Goal: Transaction & Acquisition: Download file/media

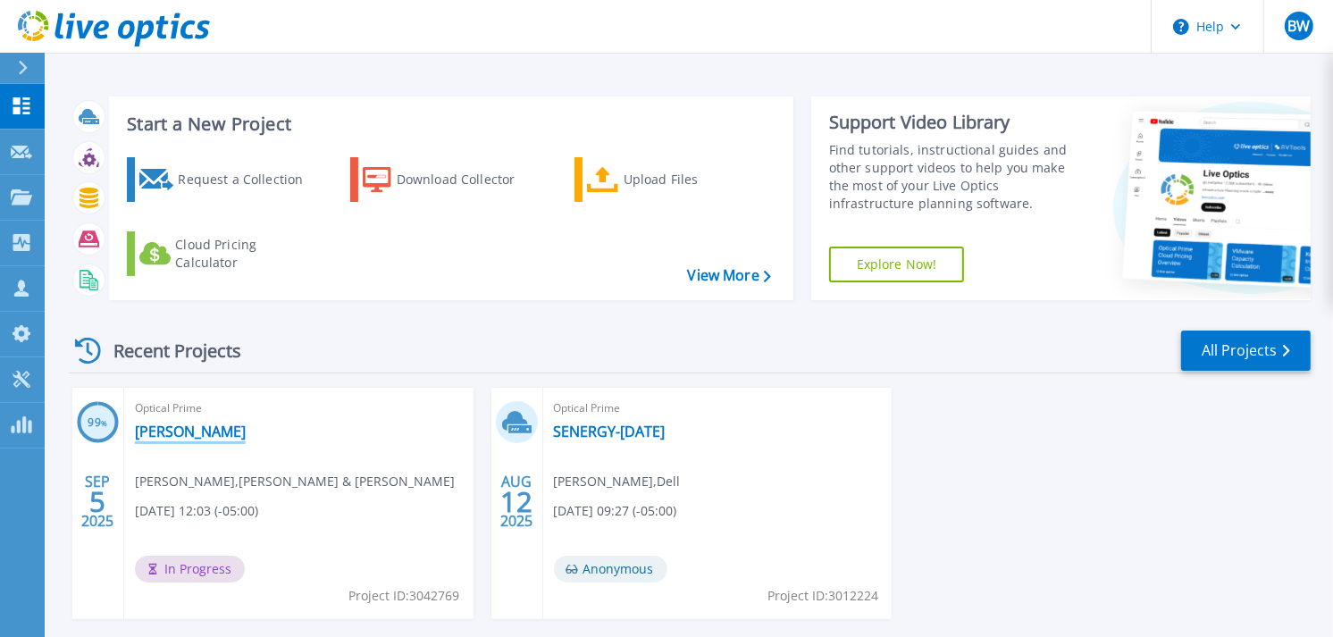
click at [167, 432] on link "[PERSON_NAME]" at bounding box center [190, 432] width 111 height 18
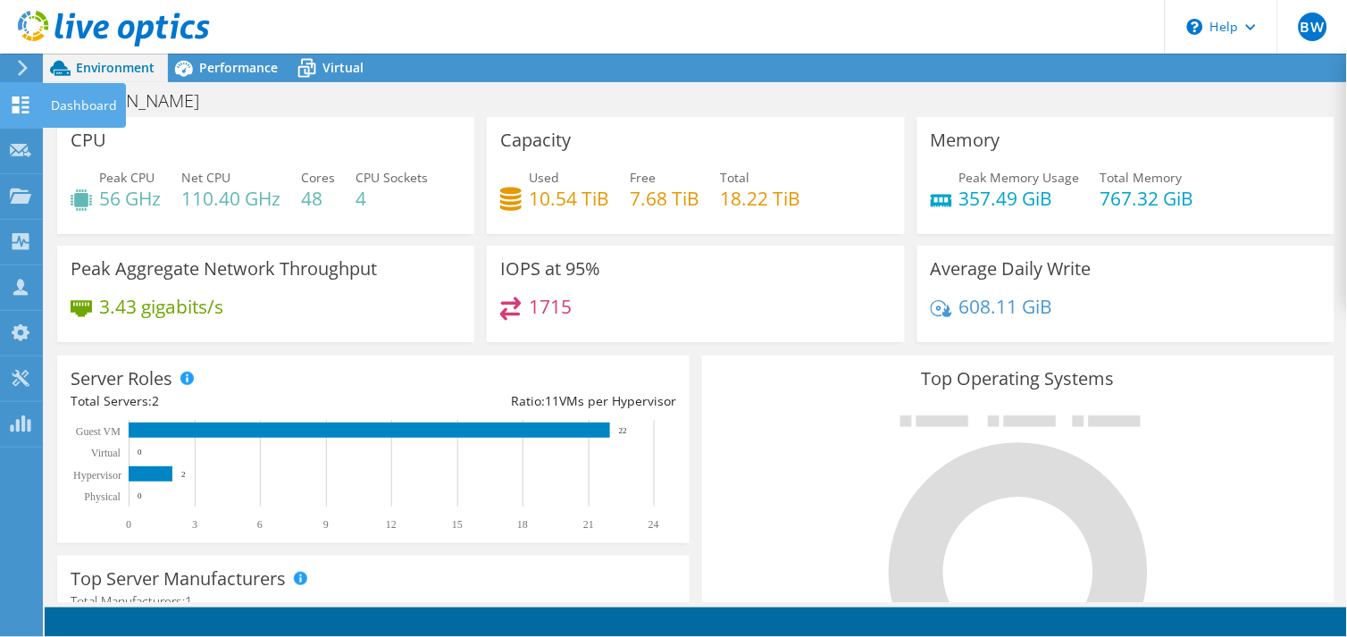
click at [11, 96] on icon at bounding box center [20, 104] width 21 height 17
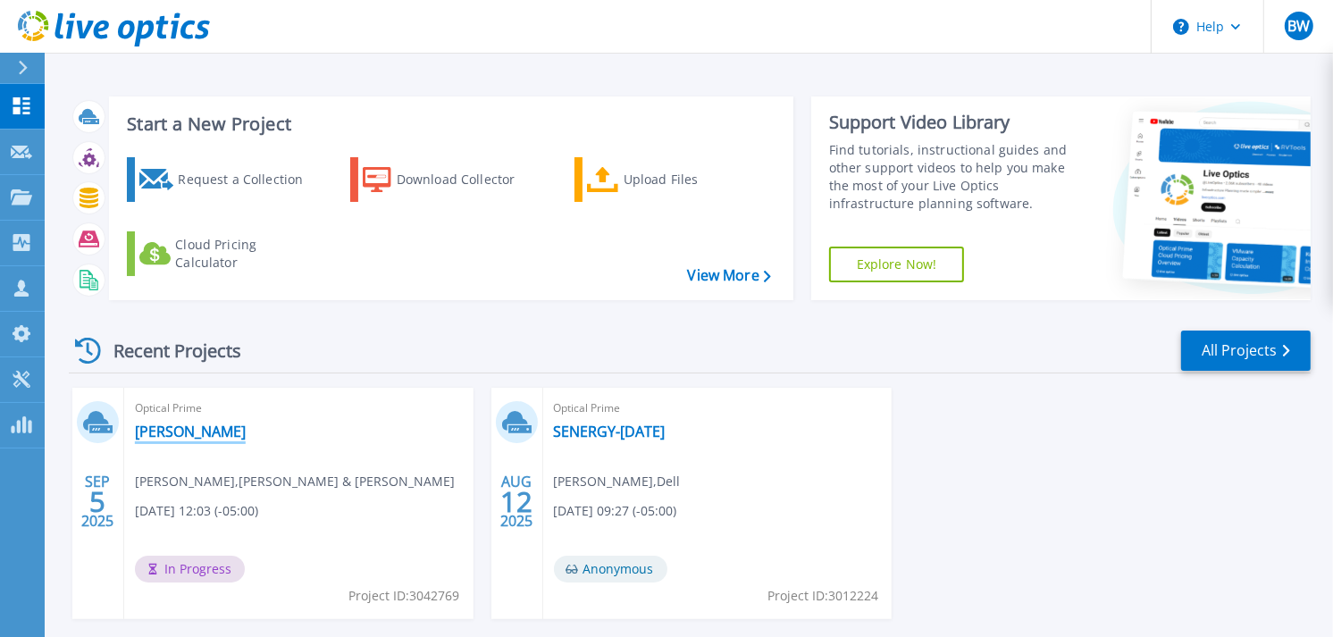
click at [163, 423] on link "[PERSON_NAME]" at bounding box center [190, 432] width 111 height 18
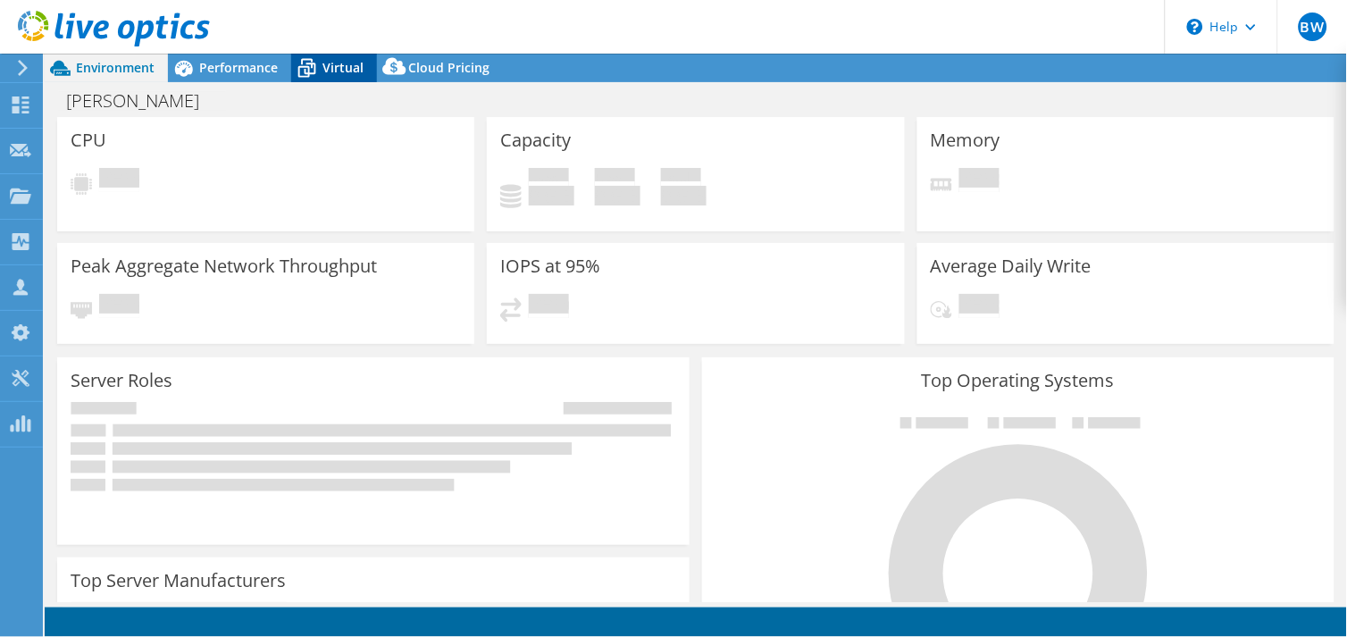
select select "USD"
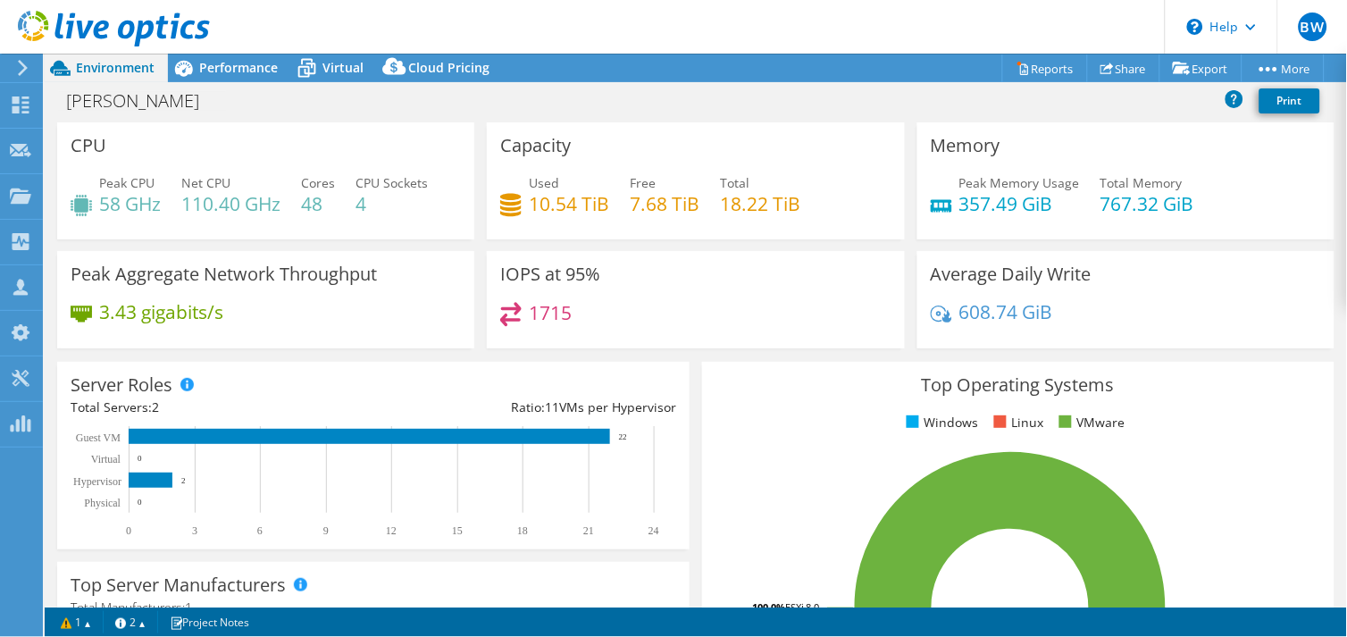
click at [800, 434] on div "Top Operating Systems Windows Linux VMware 100.0% ESXi 8.0" at bounding box center [1018, 576] width 632 height 428
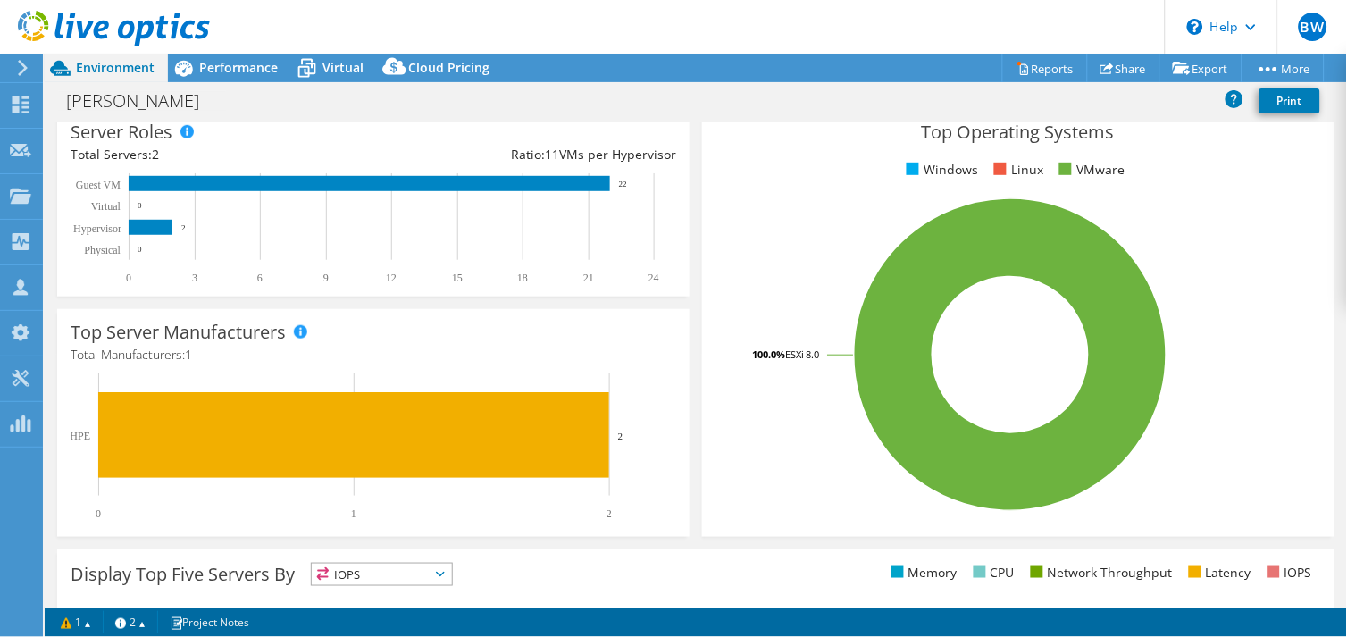
scroll to position [162, 0]
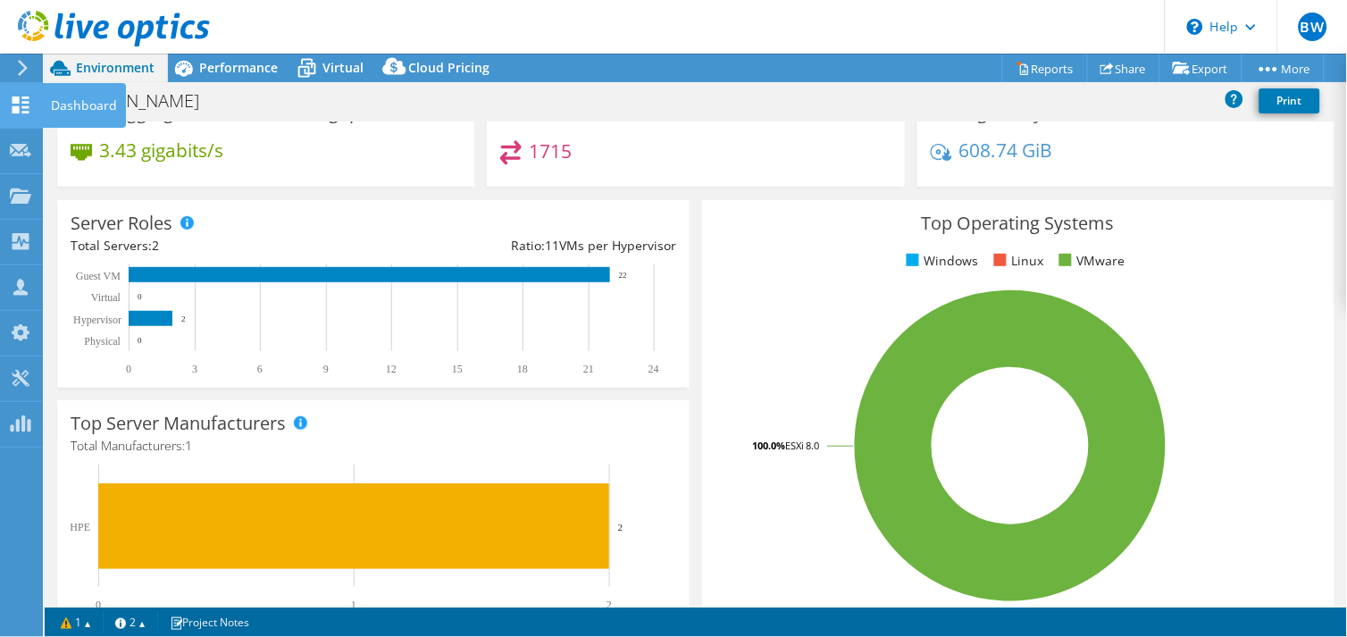
click at [18, 98] on use at bounding box center [21, 104] width 17 height 17
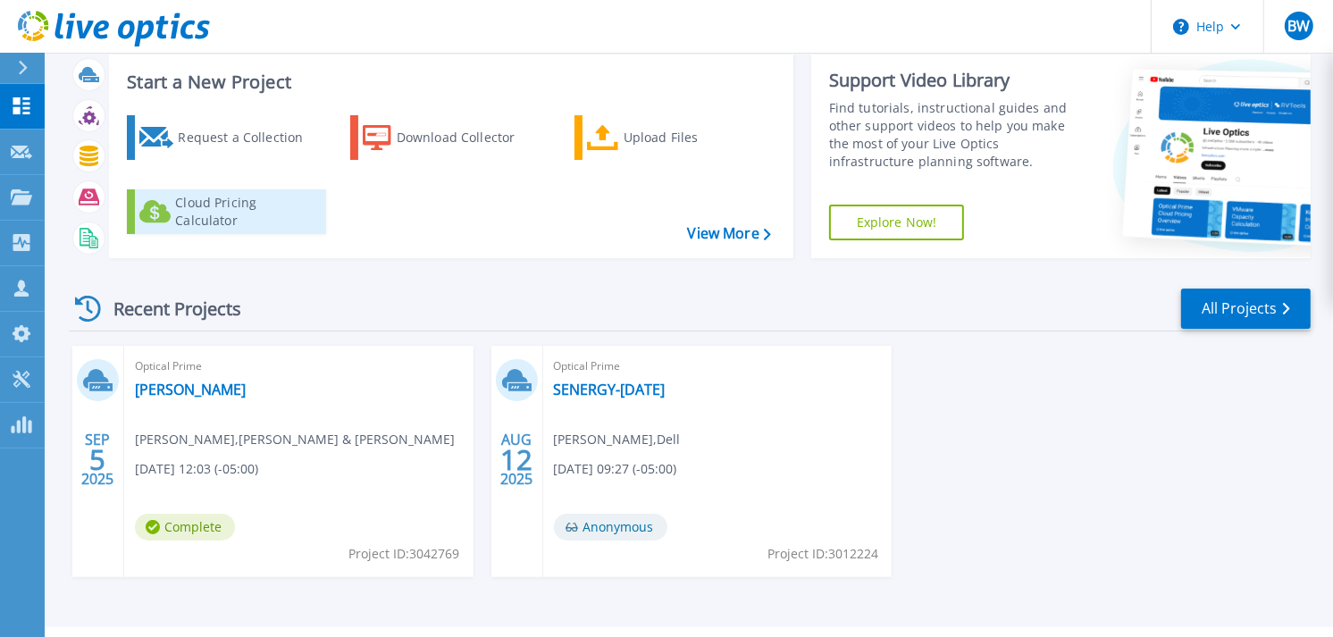
scroll to position [85, 0]
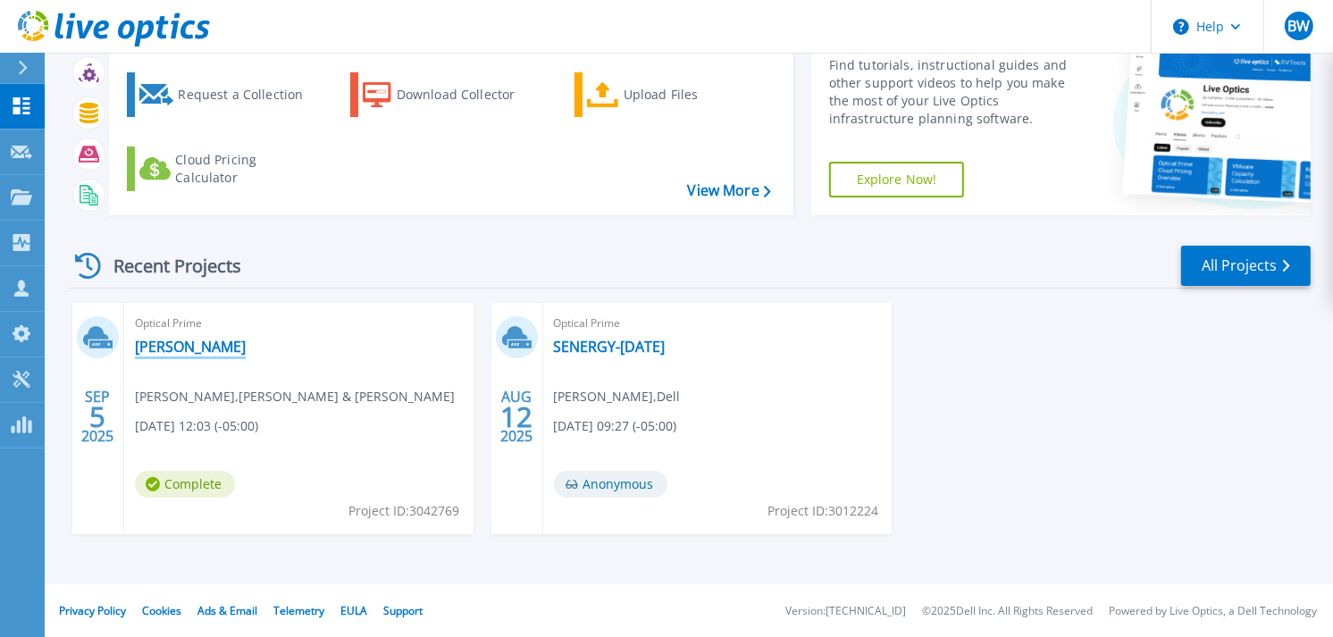
click at [172, 343] on link "[PERSON_NAME]" at bounding box center [190, 347] width 111 height 18
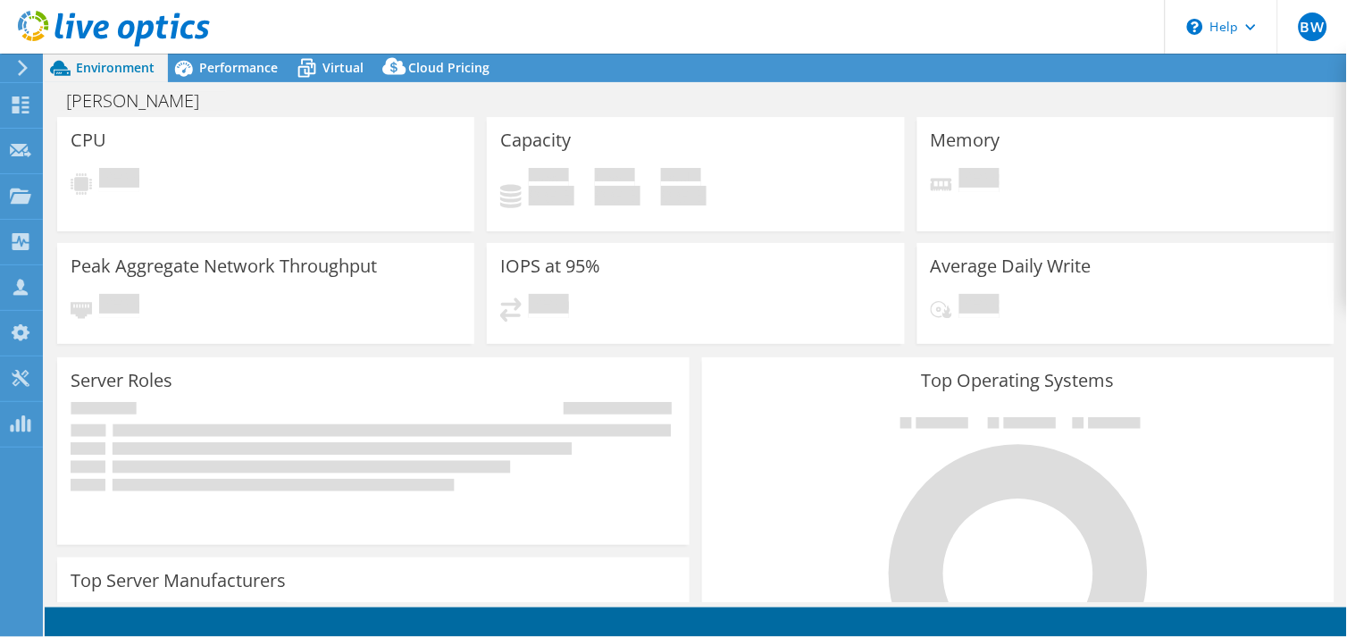
select select "USD"
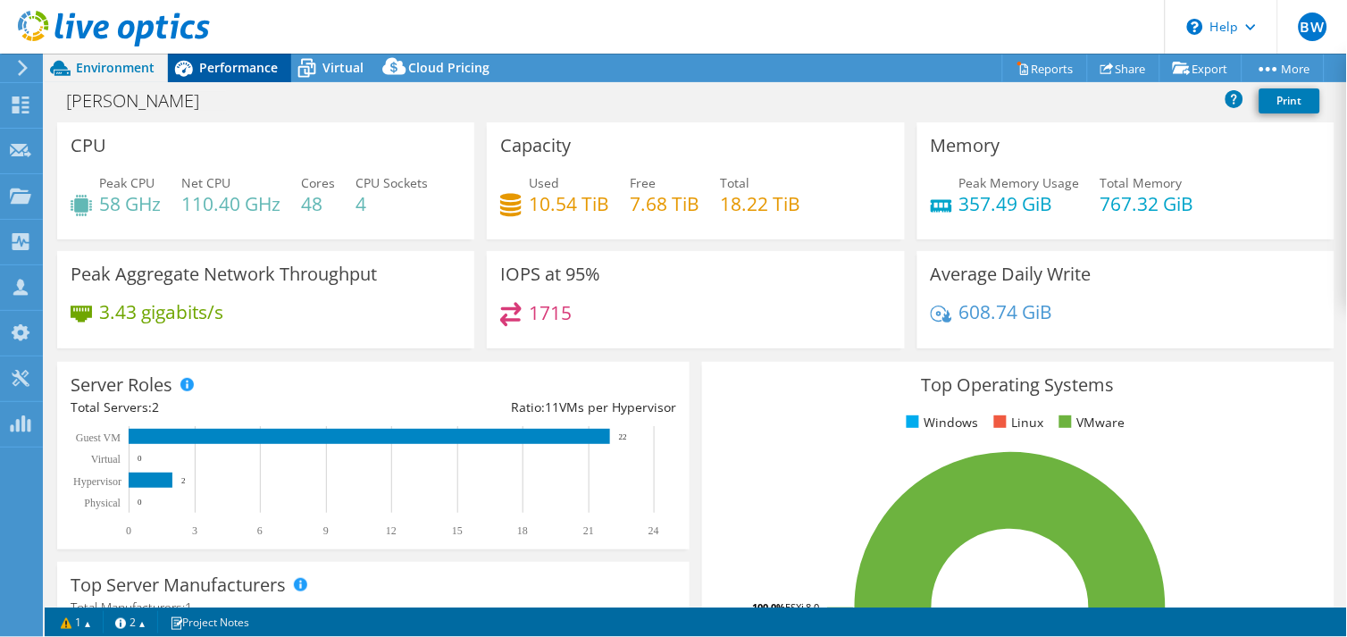
drag, startPoint x: 237, startPoint y: 64, endPoint x: 270, endPoint y: 70, distance: 33.5
click at [236, 64] on span "Performance" at bounding box center [238, 67] width 79 height 17
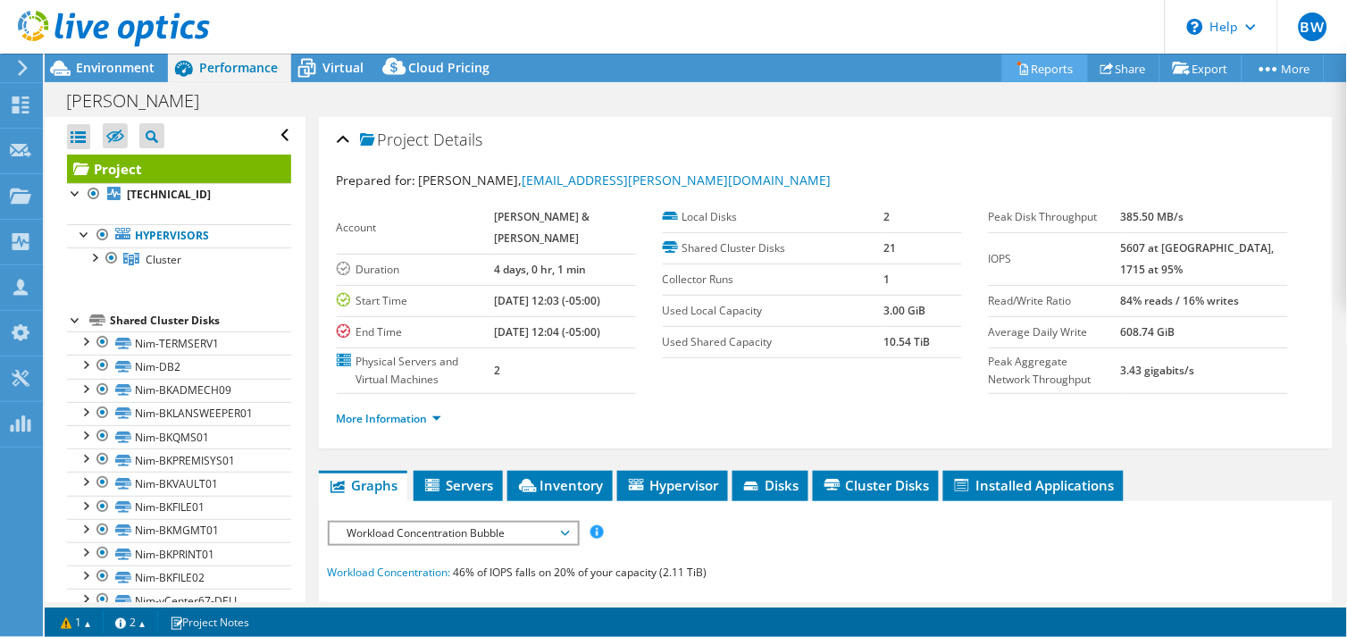
click at [1039, 69] on link "Reports" at bounding box center [1045, 68] width 86 height 28
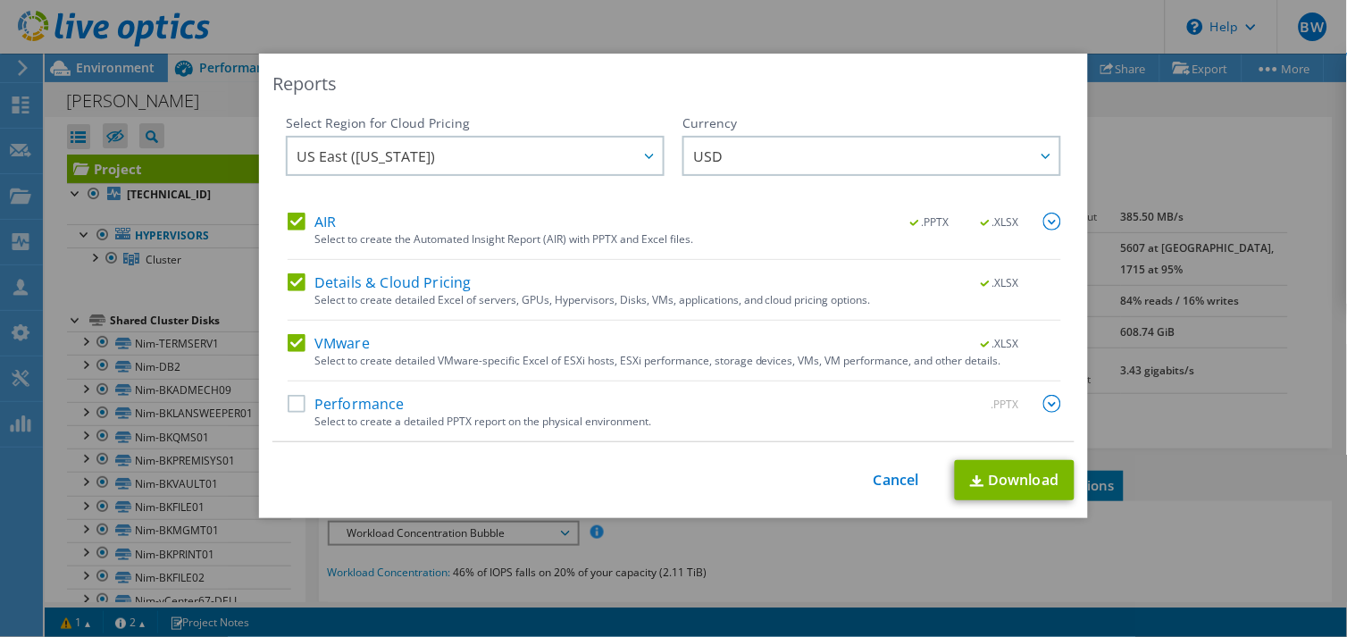
click at [1046, 400] on img at bounding box center [1052, 404] width 18 height 18
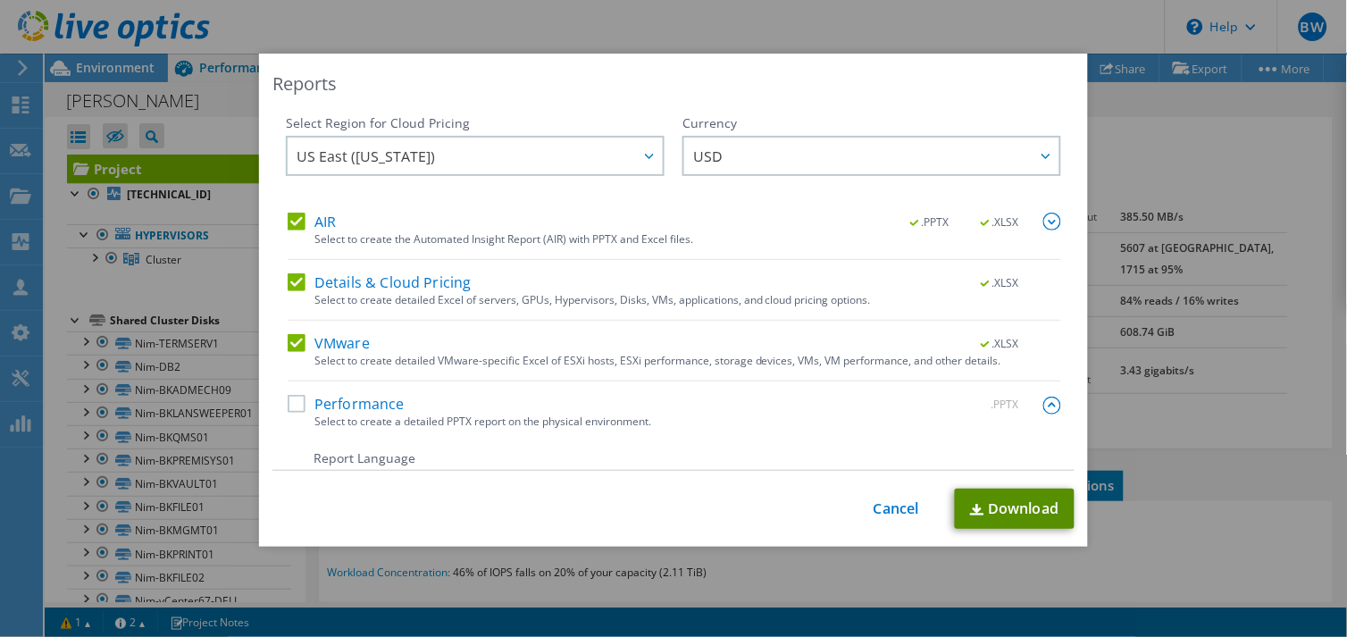
click at [1013, 511] on link "Download" at bounding box center [1015, 509] width 120 height 40
click at [295, 406] on label "Performance" at bounding box center [346, 404] width 117 height 18
click at [0, 0] on input "Performance" at bounding box center [0, 0] width 0 height 0
click at [1030, 507] on link "Download" at bounding box center [1015, 509] width 120 height 40
click at [1297, 163] on div "Reports Select Region for Cloud Pricing Asia Pacific (Hong Kong) Asia Pacific (…" at bounding box center [673, 319] width 1347 height 530
